Goal: Task Accomplishment & Management: Manage account settings

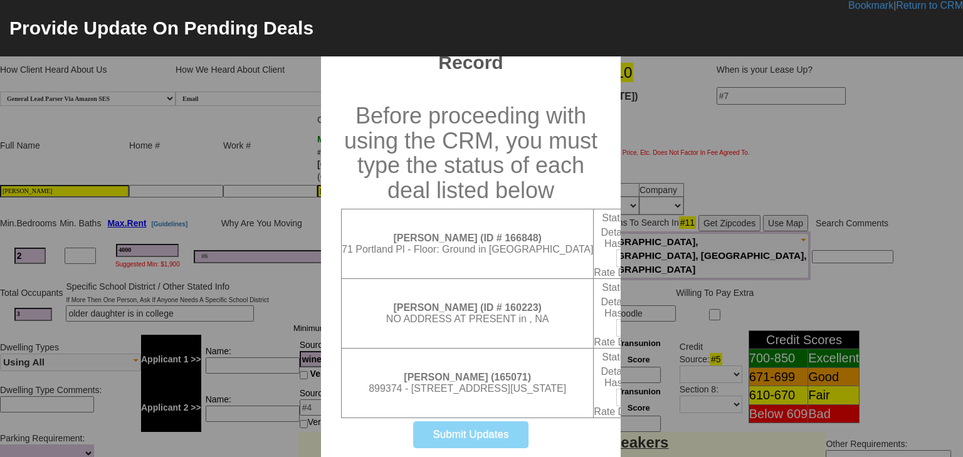
select select "100"
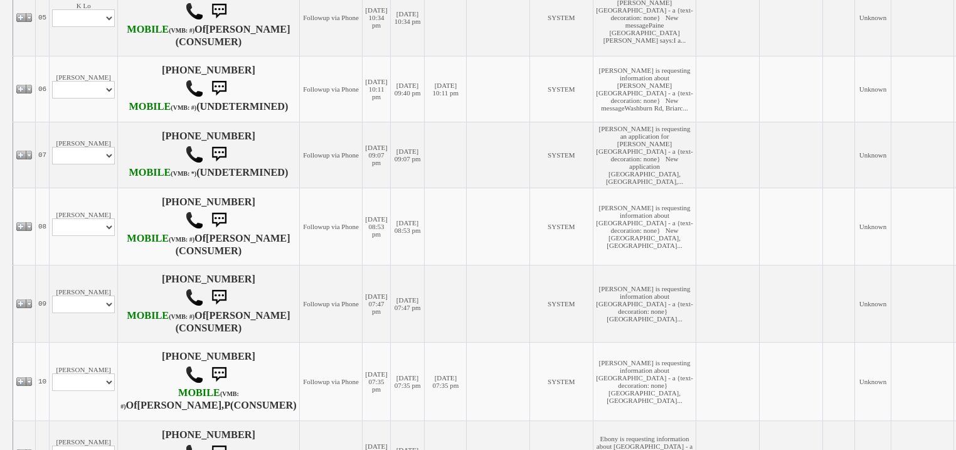
scroll to position [623, 0]
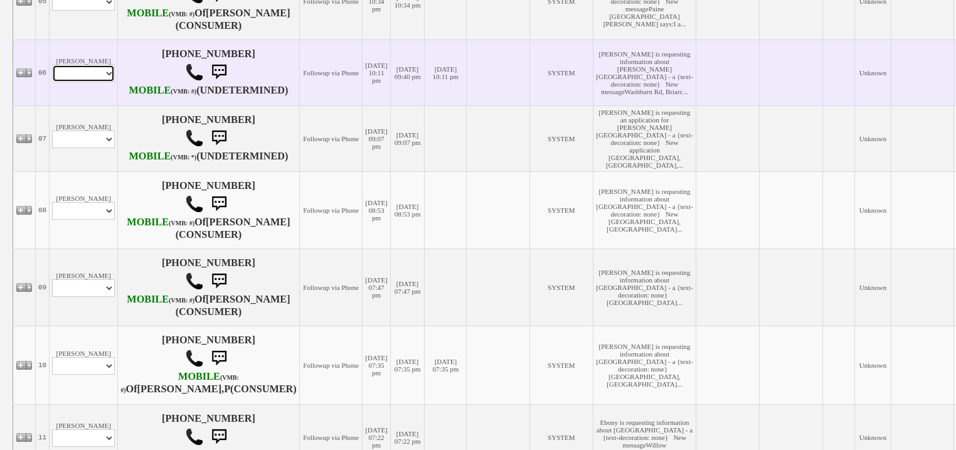
drag, startPoint x: 105, startPoint y: 193, endPoint x: 107, endPoint y: 202, distance: 8.9
click at [105, 82] on select "Profile Edit Print Email Externally (Will Not Be Tracked In CRM) Closed Deals" at bounding box center [83, 74] width 63 height 18
select select "ChangeURL,/crm/custom/edit_client_form.php?redirect=%2Fcrm%2Fclients.php&id=167…"
click at [52, 82] on select "Profile Edit Print Email Externally (Will Not Be Tracked In CRM) Closed Deals" at bounding box center [83, 74] width 63 height 18
select select
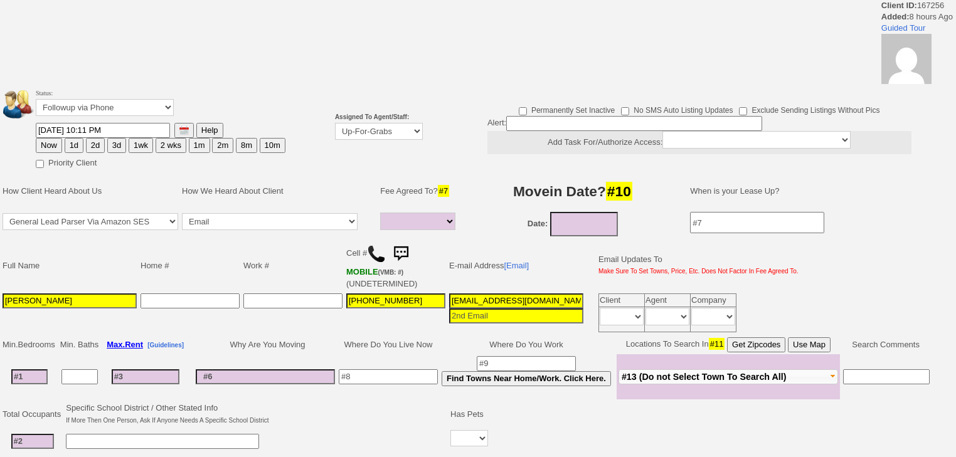
select select
drag, startPoint x: 358, startPoint y: 125, endPoint x: 359, endPoint y: 135, distance: 10.7
click at [358, 128] on select "Up-For-Grabs ***** STAFF ***** Bob Bruno 914-419-3579 Cristy Liberto 914-486-10…" at bounding box center [379, 131] width 88 height 17
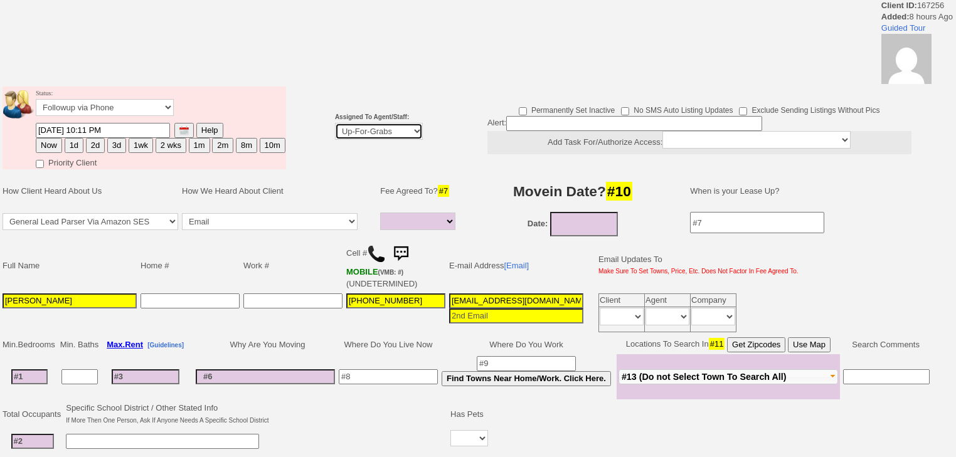
select select "227"
click at [335, 123] on select "Up-For-Grabs ***** STAFF ***** Bob Bruno 914-419-3579 Cristy Liberto 914-486-10…" at bounding box center [379, 131] width 88 height 17
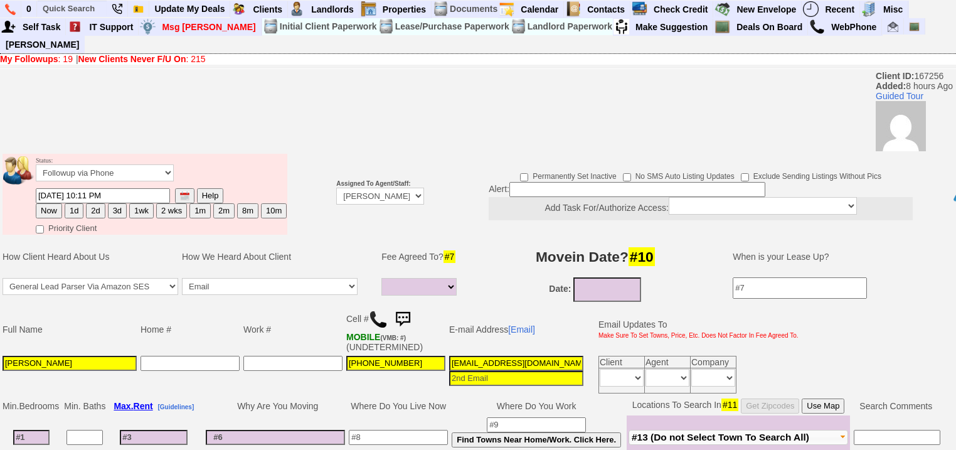
click at [50, 157] on font "Status: Followup via Phone Followup via Email Followup When Section 8 Property …" at bounding box center [105, 167] width 138 height 21
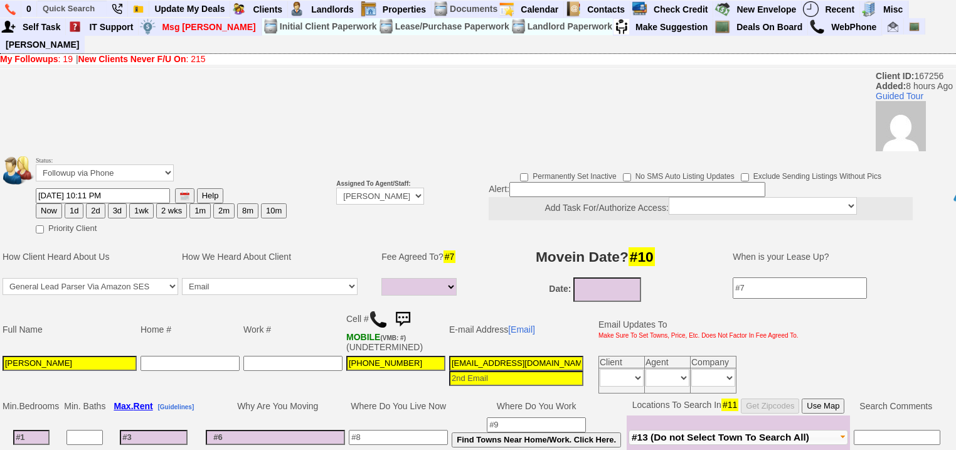
click at [50, 203] on button "Now" at bounding box center [49, 210] width 26 height 15
type input "08/15/2025 05:54 AM"
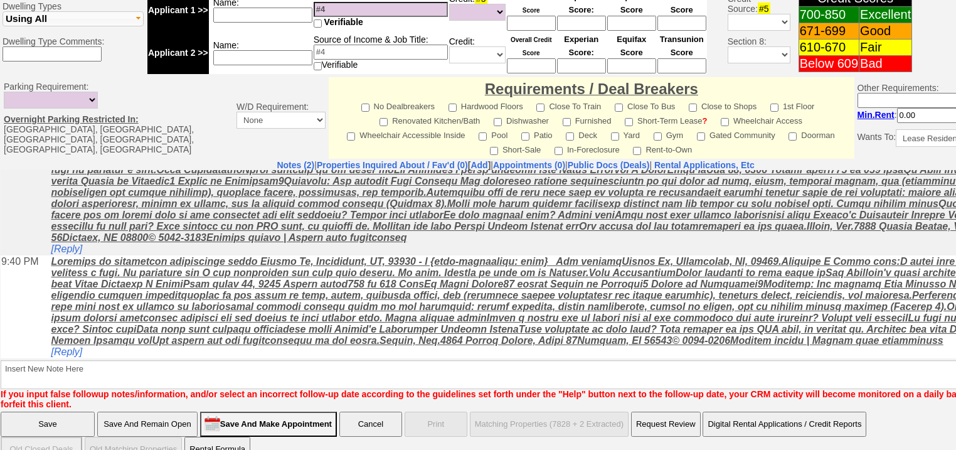
scroll to position [524, 0]
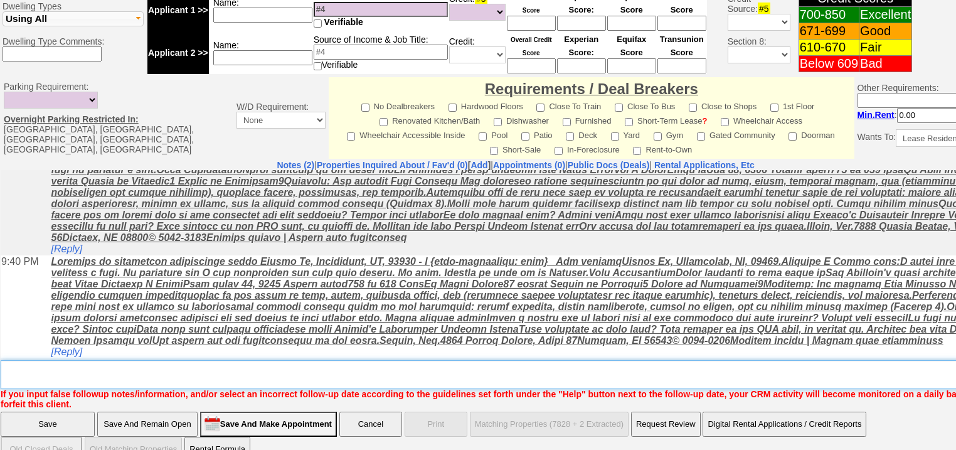
click at [257, 360] on textarea "Insert New Note Here" at bounding box center [520, 374] width 1038 height 29
type textarea "f"
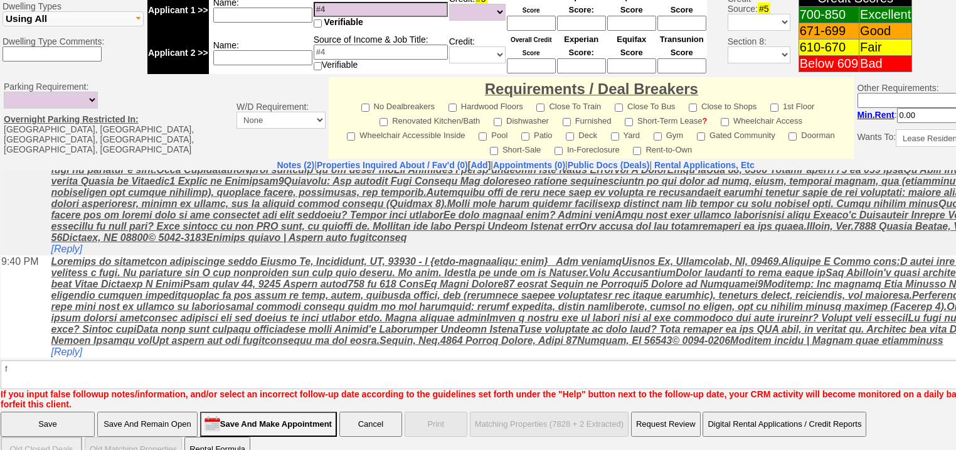
click at [78, 411] on input "Save" at bounding box center [48, 423] width 94 height 25
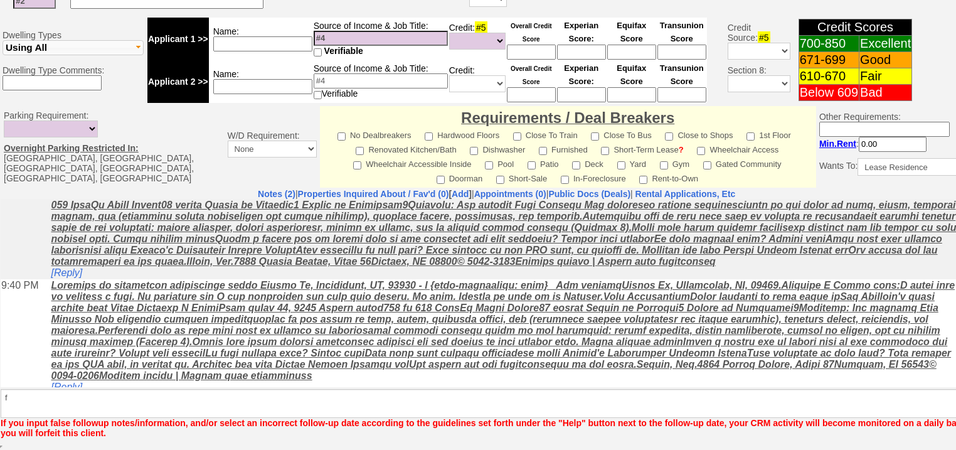
scroll to position [479, 0]
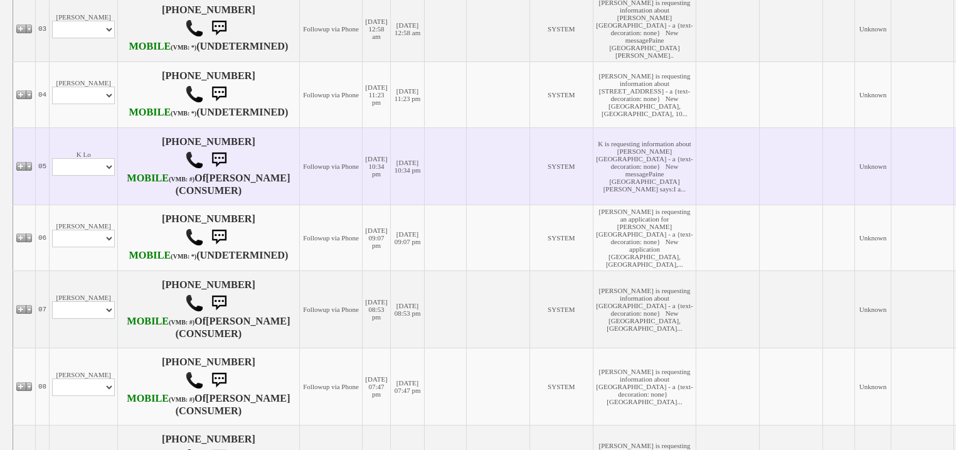
scroll to position [652, 0]
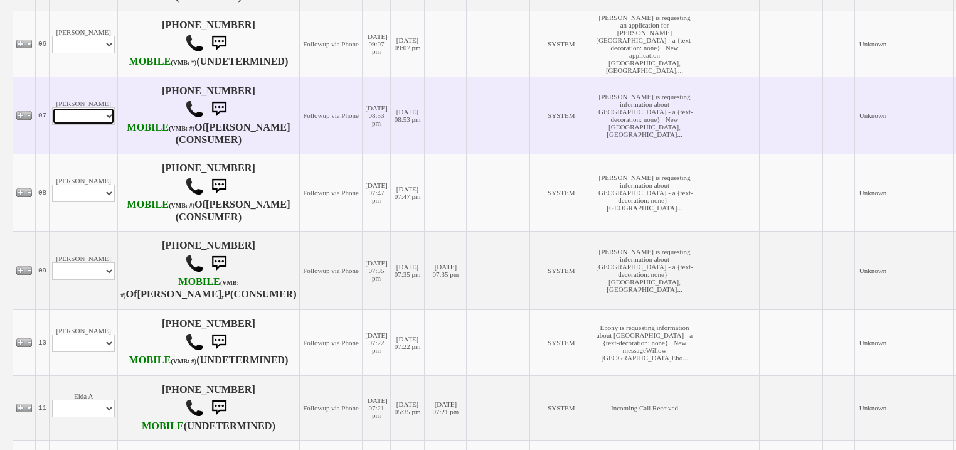
click at [76, 125] on select "Profile Edit Print Email Externally (Will Not Be Tracked In CRM) Closed Deals" at bounding box center [83, 116] width 63 height 18
select select "ChangeURL,/crm/custom/edit_client_form.php?redirect=%2Fcrm%2Fclients.php&id=167…"
click at [52, 125] on select "Profile Edit Print Email Externally (Will Not Be Tracked In CRM) Closed Deals" at bounding box center [83, 116] width 63 height 18
select select
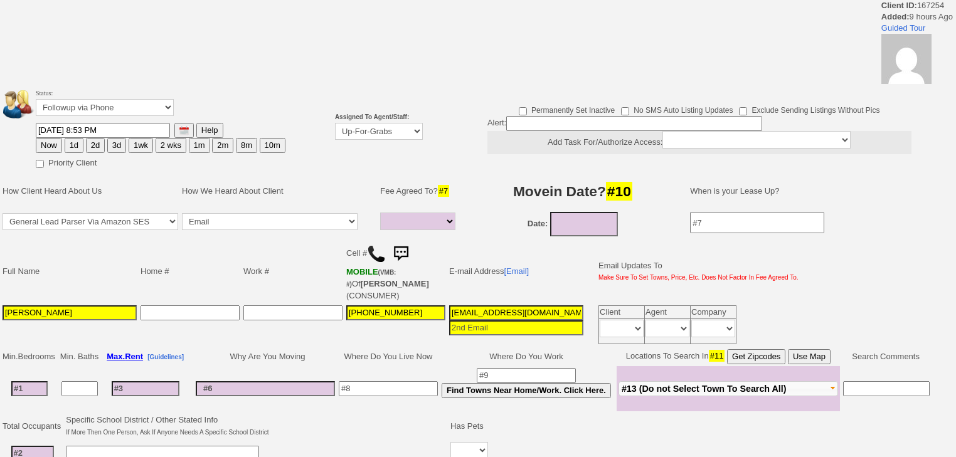
select select
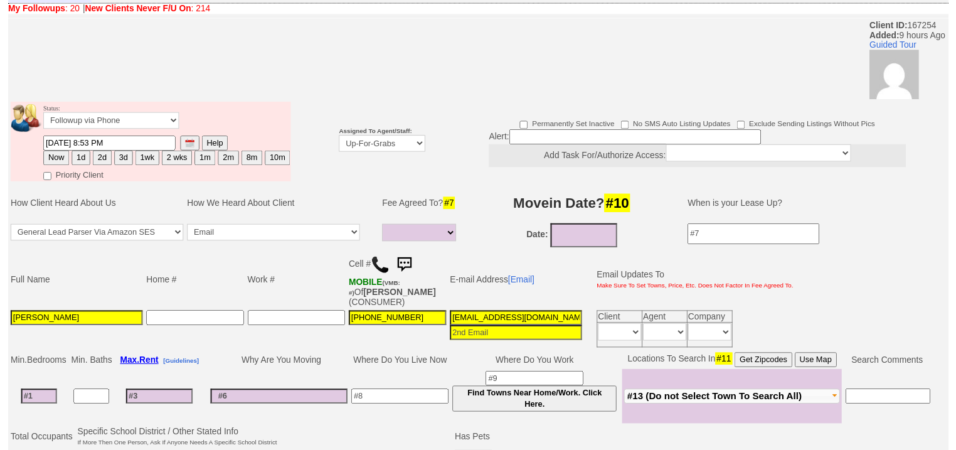
scroll to position [100, 0]
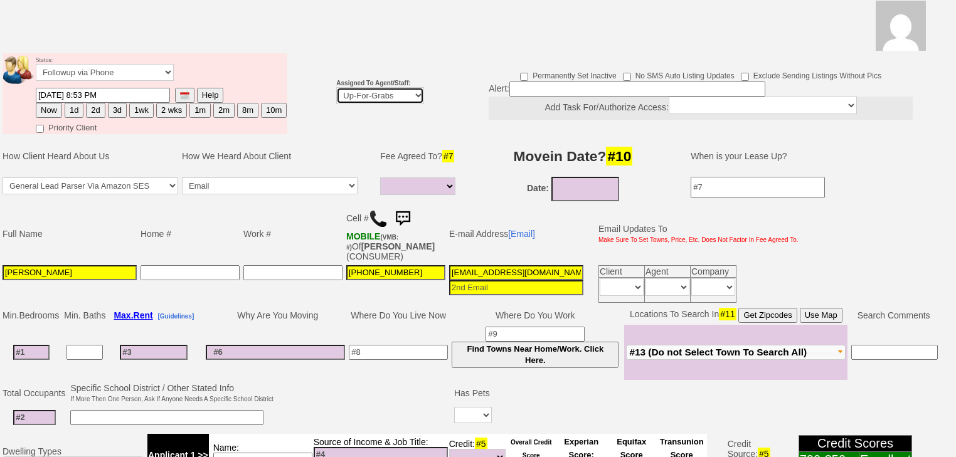
click at [399, 87] on select "Up-For-Grabs ***** STAFF ***** Bob Bruno 914-419-3579 Cristy Liberto 914-486-10…" at bounding box center [380, 95] width 88 height 17
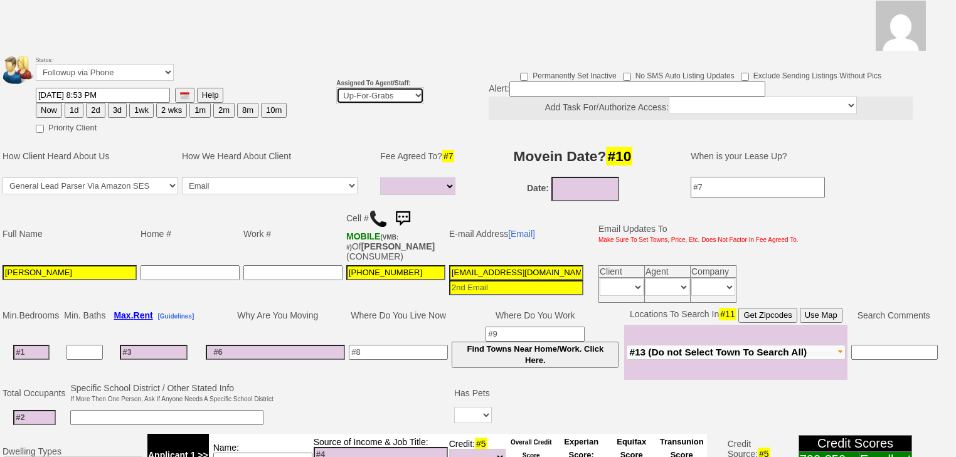
select select "227"
click at [336, 87] on select "Up-For-Grabs ***** STAFF ***** Bob Bruno 914-419-3579 Cristy Liberto 914-486-10…" at bounding box center [380, 95] width 88 height 17
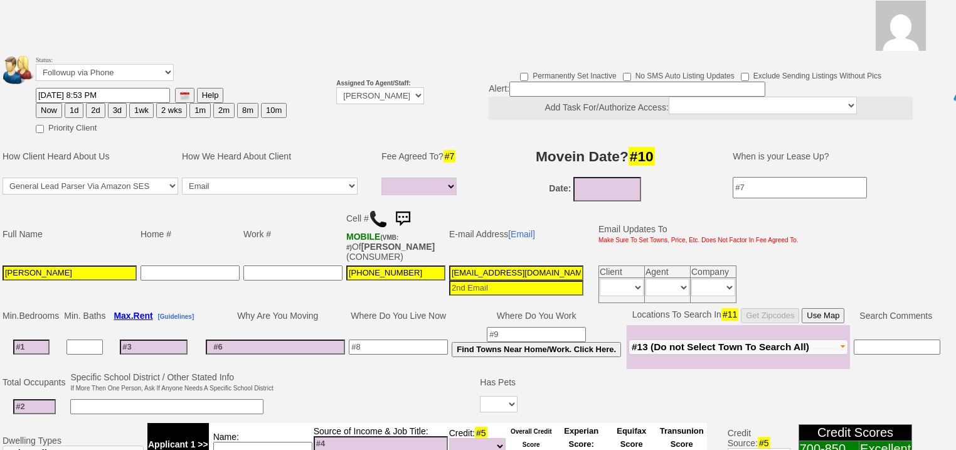
click at [46, 103] on button "Now" at bounding box center [49, 110] width 26 height 15
type input "08/15/2025 05:55 AM"
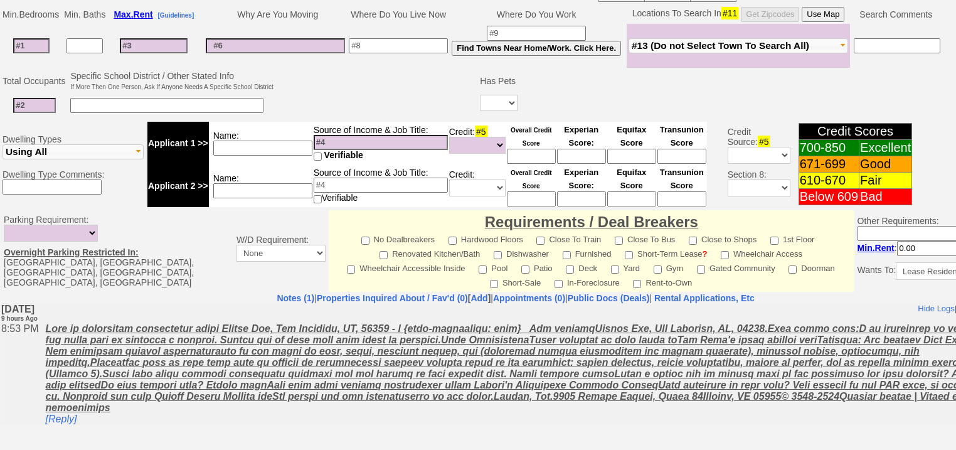
scroll to position [535, 0]
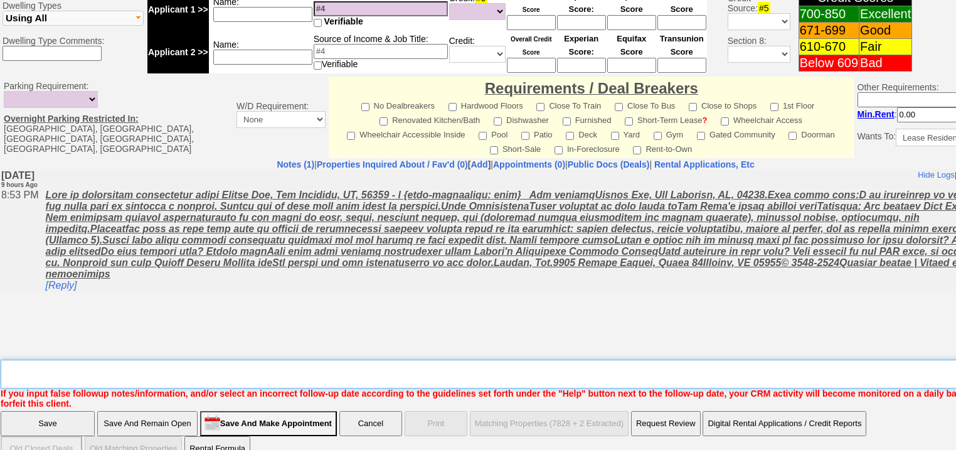
click at [90, 359] on textarea "Insert New Note Here" at bounding box center [520, 373] width 1038 height 29
type textarea "f"
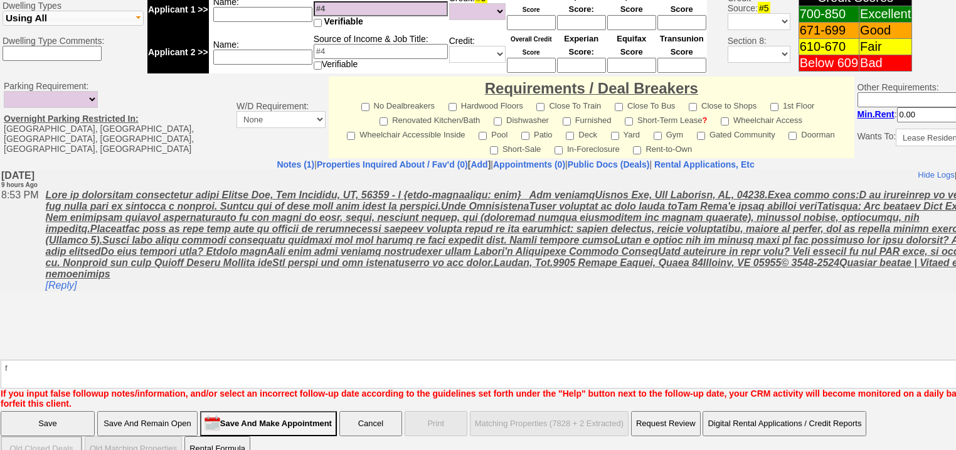
click at [76, 411] on input "Save" at bounding box center [48, 423] width 94 height 25
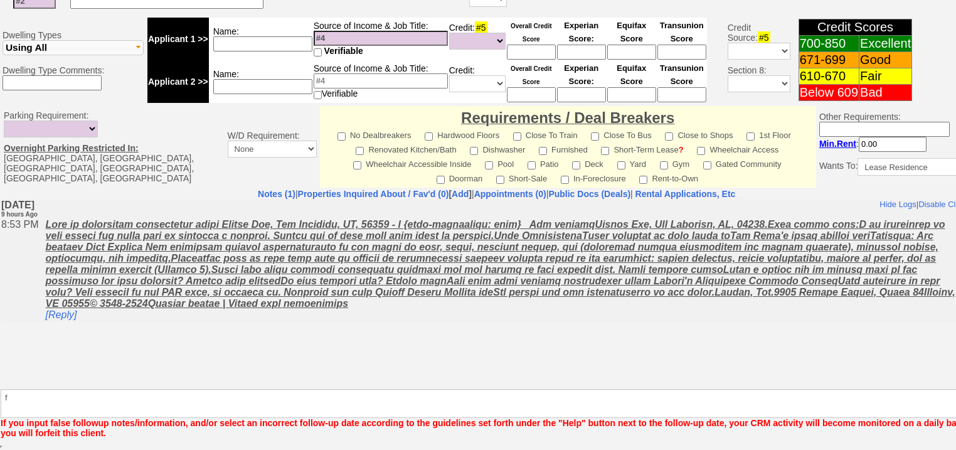
scroll to position [489, 0]
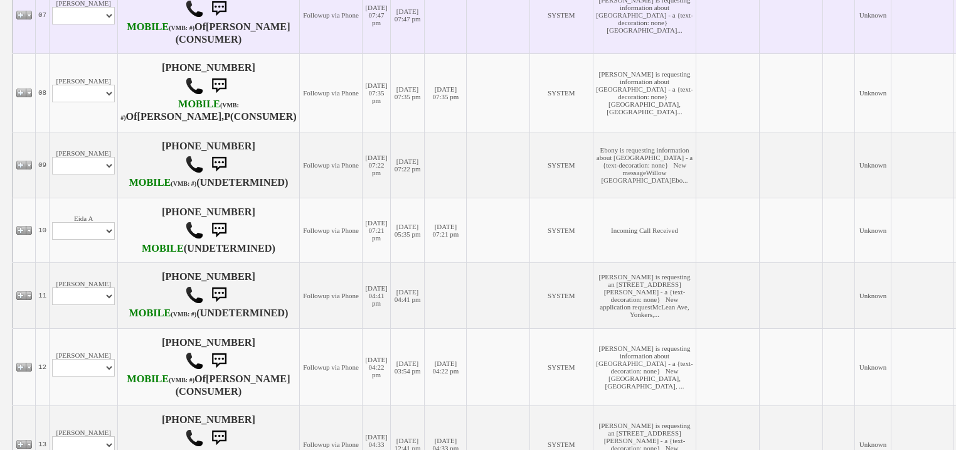
scroll to position [803, 0]
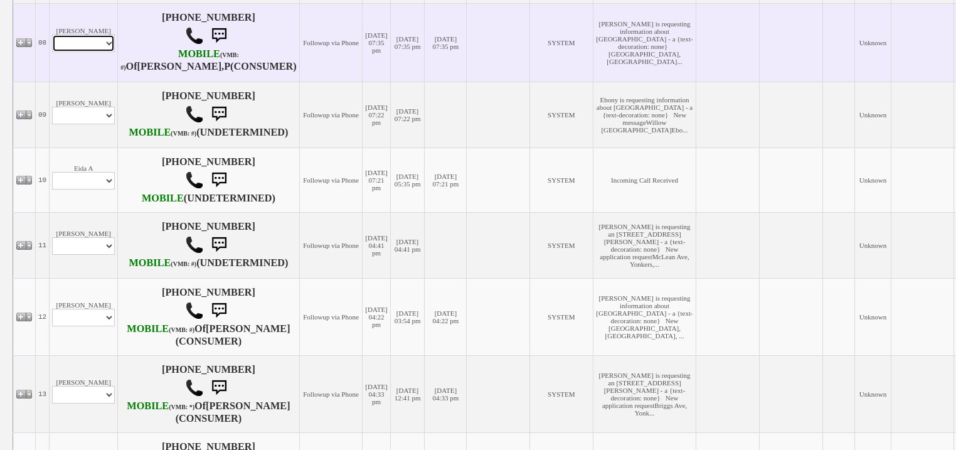
drag, startPoint x: 83, startPoint y: 194, endPoint x: 84, endPoint y: 203, distance: 8.9
click at [83, 52] on select "Profile Edit Print Email Externally (Will Not Be Tracked In CRM) Closed Deals" at bounding box center [83, 43] width 63 height 18
select select "ChangeURL,/crm/custom/edit_client_form.php?redirect=%2Fcrm%2Fclients.php&id=167…"
click at [52, 52] on select "Profile Edit Print Email Externally (Will Not Be Tracked In CRM) Closed Deals" at bounding box center [83, 43] width 63 height 18
select select
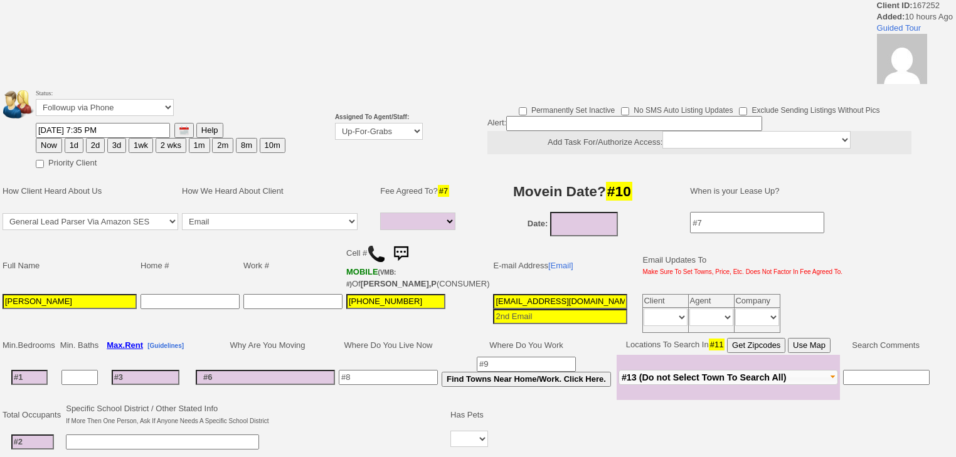
select select
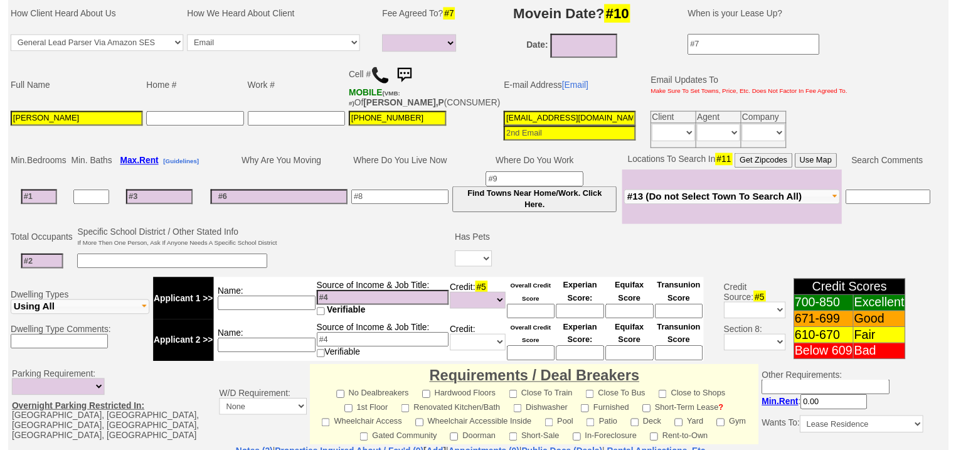
scroll to position [150, 0]
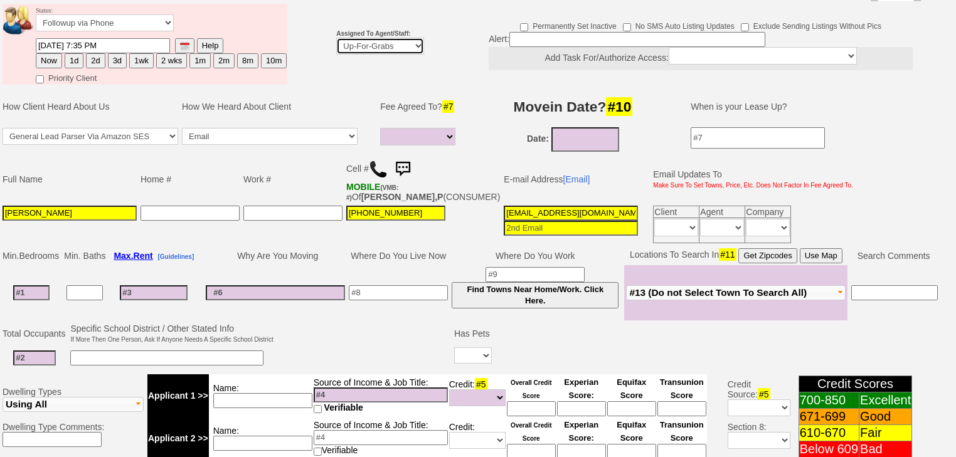
drag, startPoint x: 369, startPoint y: 26, endPoint x: 370, endPoint y: 34, distance: 8.9
click at [369, 38] on select "Up-For-Grabs ***** STAFF ***** Bob Bruno 914-419-3579 Cristy Liberto 914-486-10…" at bounding box center [380, 46] width 88 height 17
select select "227"
click at [336, 38] on select "Up-For-Grabs ***** STAFF ***** Bob Bruno 914-419-3579 Cristy Liberto 914-486-10…" at bounding box center [380, 46] width 88 height 17
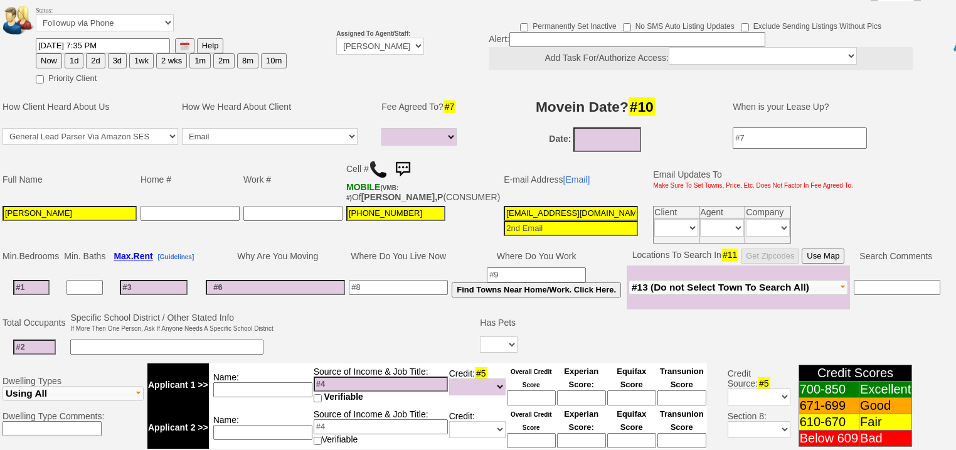
click at [51, 53] on button "Now" at bounding box center [49, 60] width 26 height 15
type input "08/15/2025 05:55 AM"
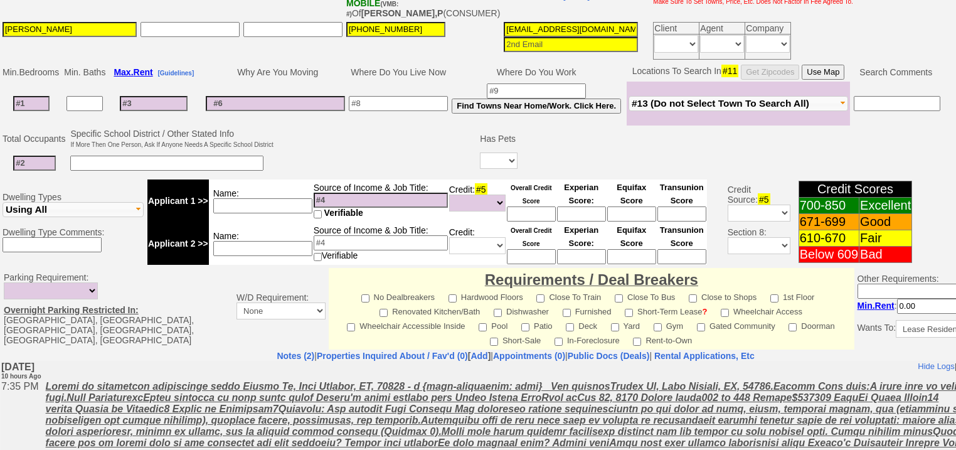
scroll to position [535, 0]
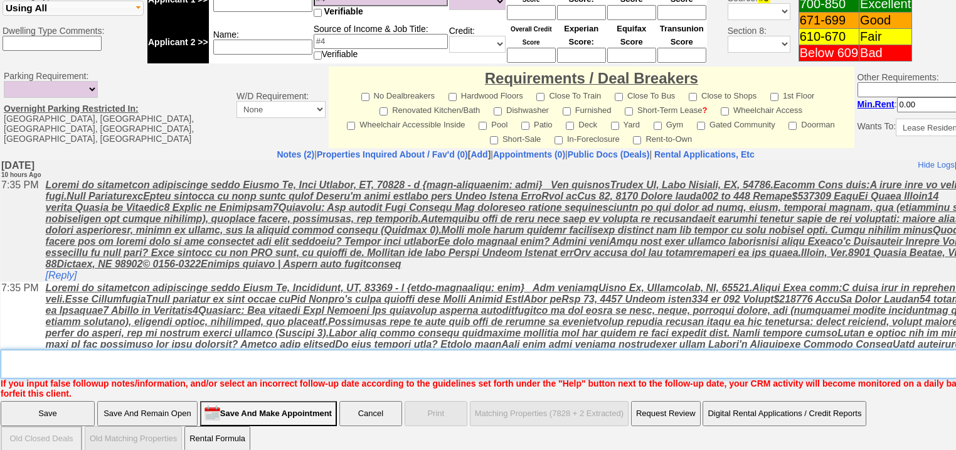
click at [114, 350] on textarea "Insert New Note Here" at bounding box center [520, 363] width 1038 height 29
type textarea "f"
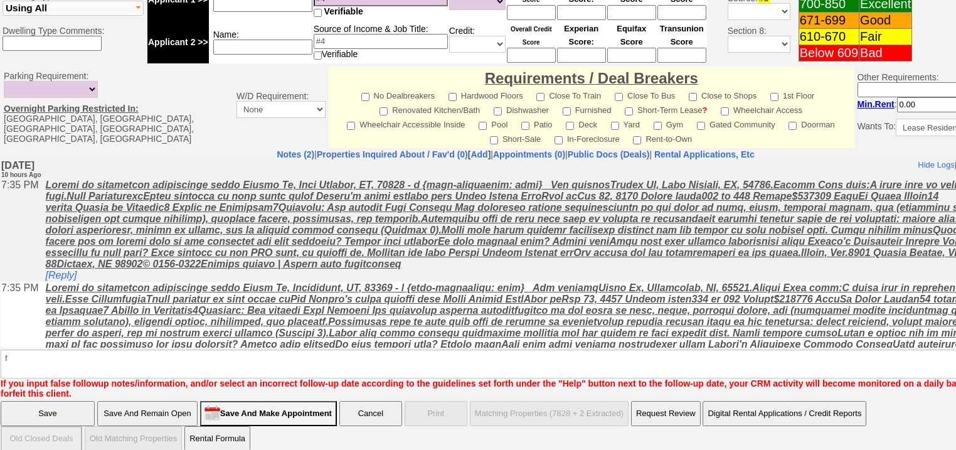
click at [82, 401] on input "Save" at bounding box center [48, 413] width 94 height 25
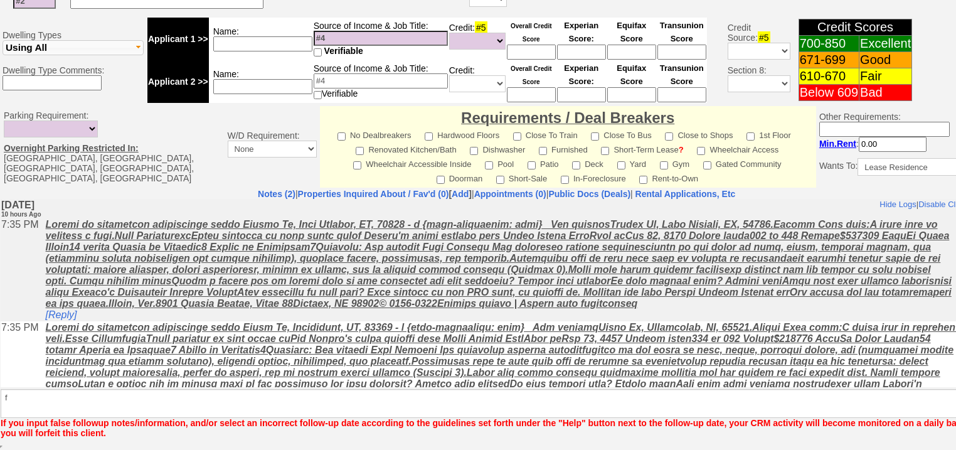
scroll to position [489, 0]
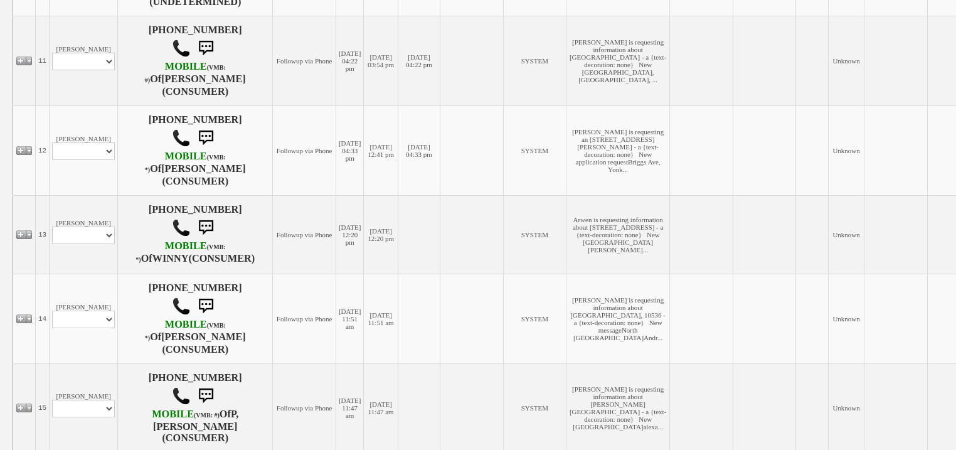
scroll to position [1007, 0]
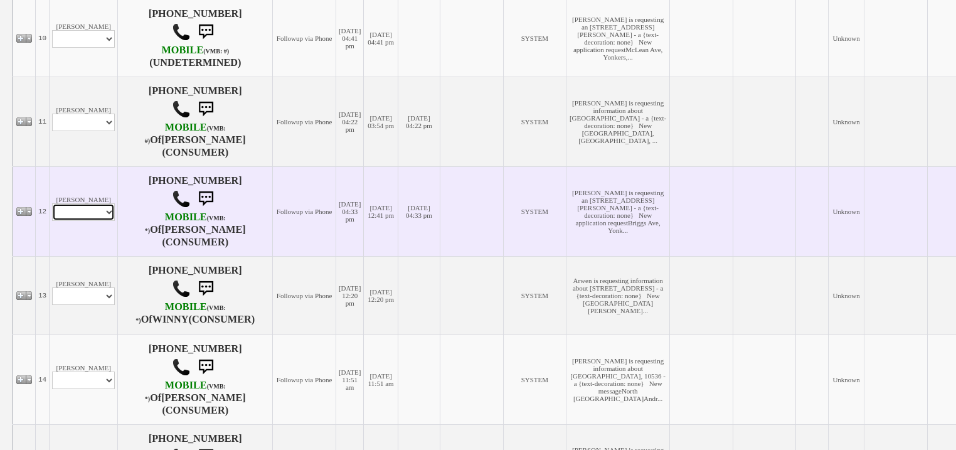
click at [101, 221] on select "Profile Edit Print Email Externally (Will Not Be Tracked In CRM) Closed Deals" at bounding box center [83, 212] width 63 height 18
select select "ChangeURL,/crm/custom/edit_client_form.php?redirect=%2Fcrm%2Fclients.php&id=167…"
click at [52, 221] on select "Profile Edit Print Email Externally (Will Not Be Tracked In CRM) Closed Deals" at bounding box center [83, 212] width 63 height 18
select select
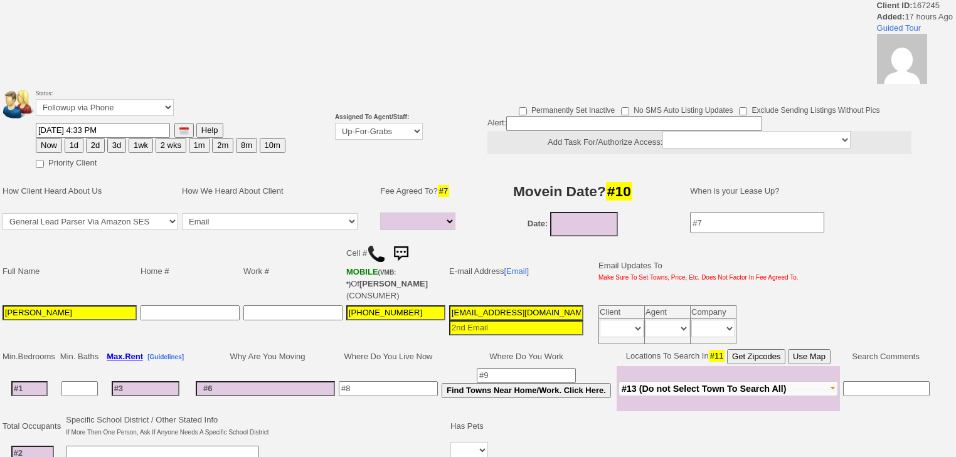
select select
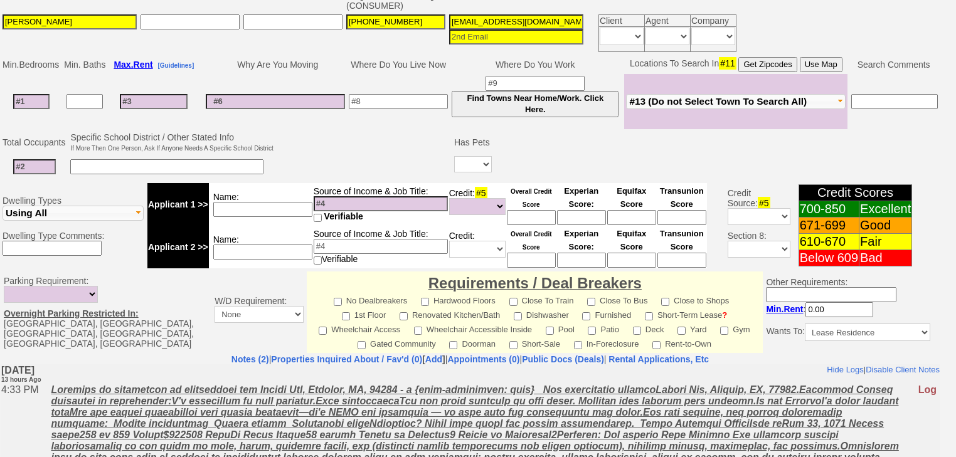
scroll to position [396, 0]
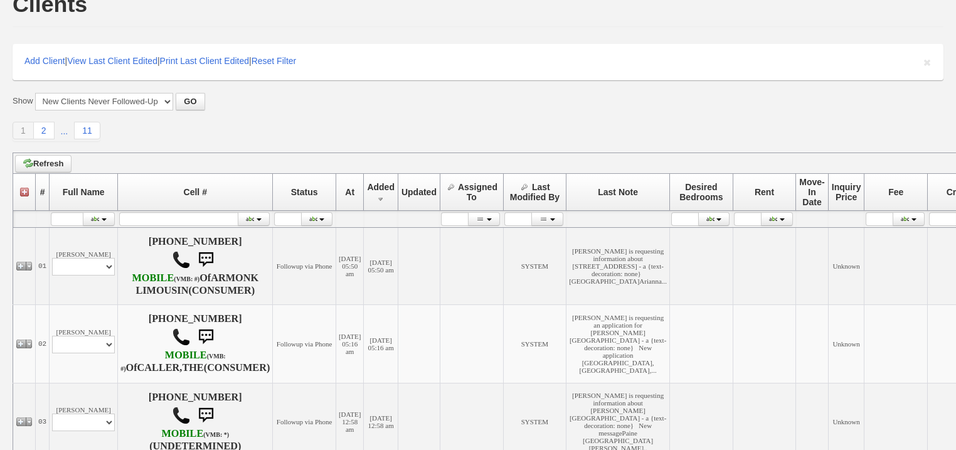
scroll to position [54, 0]
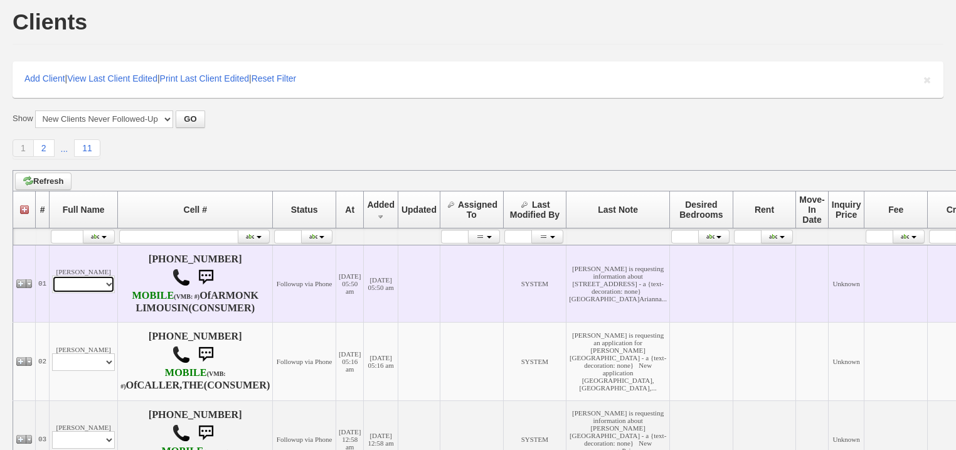
click at [92, 293] on select "Profile Edit Print Email Externally (Will Not Be Tracked In CRM) Closed Deals" at bounding box center [83, 284] width 63 height 18
select select "ChangeURL,/crm/custom/edit_client_form.php?redirect=%2Fcrm%2Fclients.php&id=167…"
click at [52, 288] on select "Profile Edit Print Email Externally (Will Not Be Tracked In CRM) Closed Deals" at bounding box center [83, 284] width 63 height 18
select select
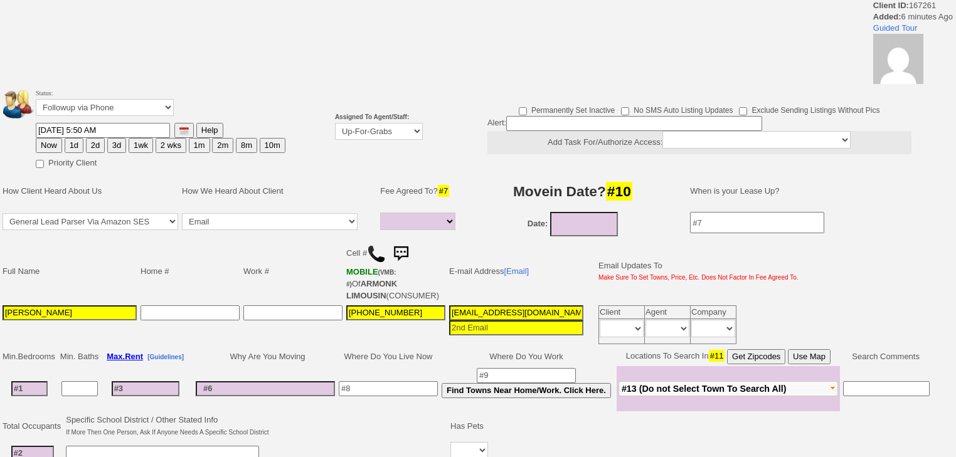
select select
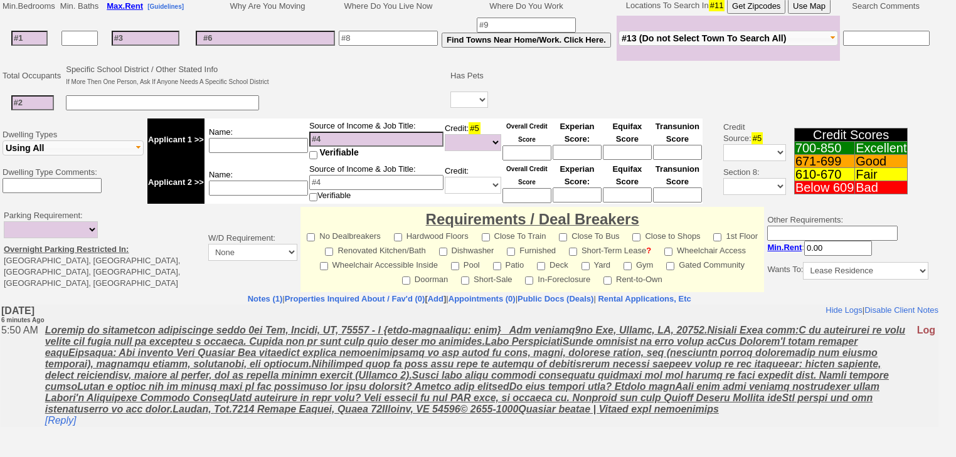
scroll to position [401, 0]
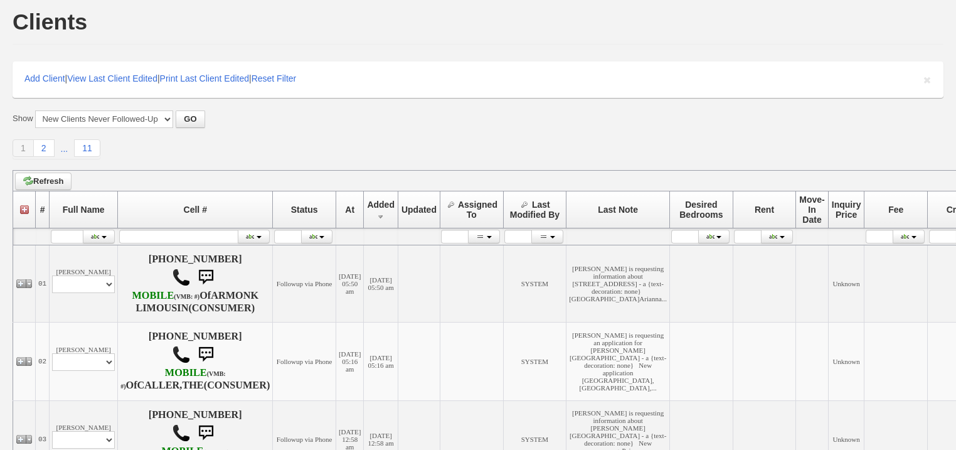
scroll to position [54, 0]
